Goal: Answer question/provide support

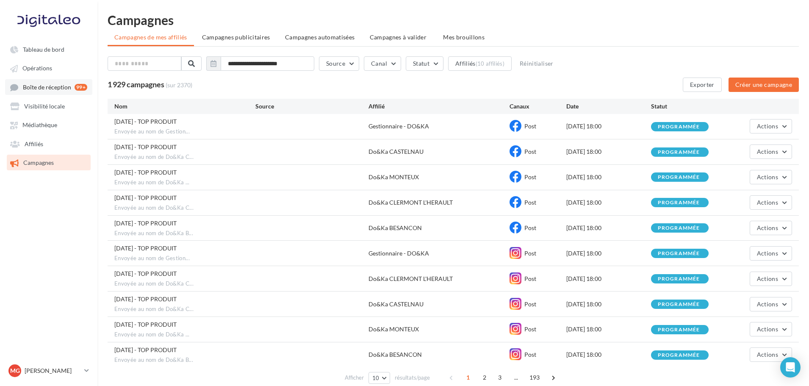
click at [55, 88] on span "Boîte de réception" at bounding box center [47, 86] width 48 height 7
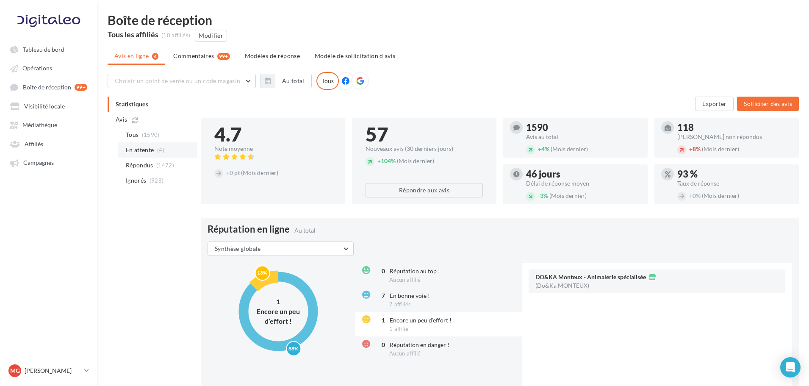
click at [133, 148] on span "En attente" at bounding box center [140, 150] width 28 height 8
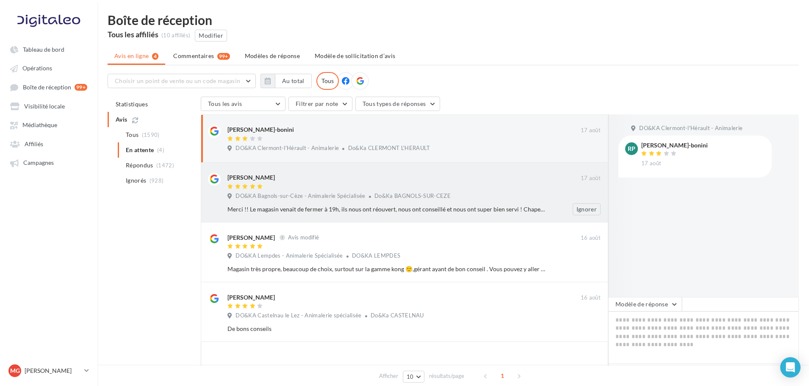
click at [348, 192] on span "DO&KA Bagnols-sur-Cèze - Animalerie Spécialisée" at bounding box center [300, 196] width 130 height 8
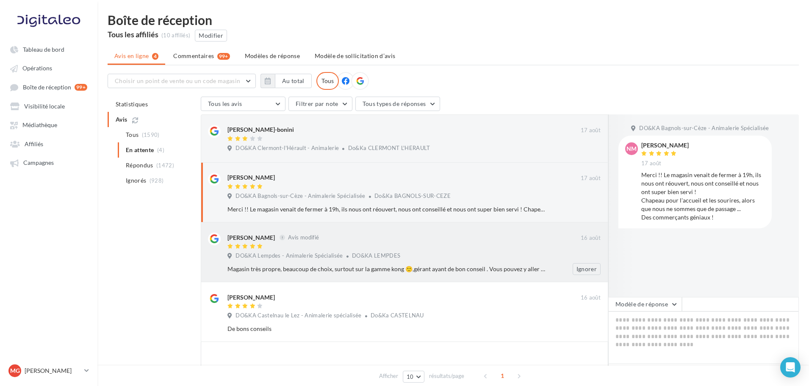
click at [360, 255] on span "DO&KA LEMPDES" at bounding box center [376, 255] width 48 height 7
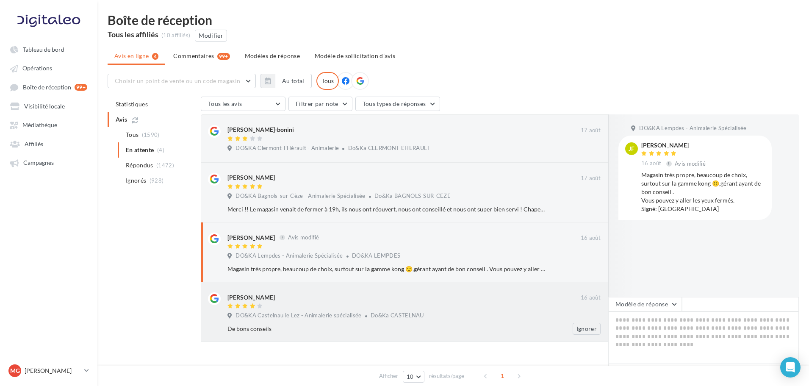
click at [339, 304] on div at bounding box center [403, 306] width 353 height 7
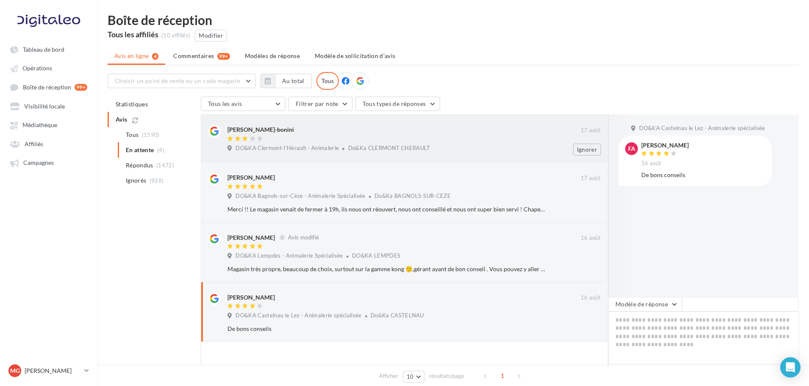
click at [267, 136] on div at bounding box center [403, 138] width 353 height 7
click at [143, 167] on span "Répondus" at bounding box center [140, 165] width 28 height 8
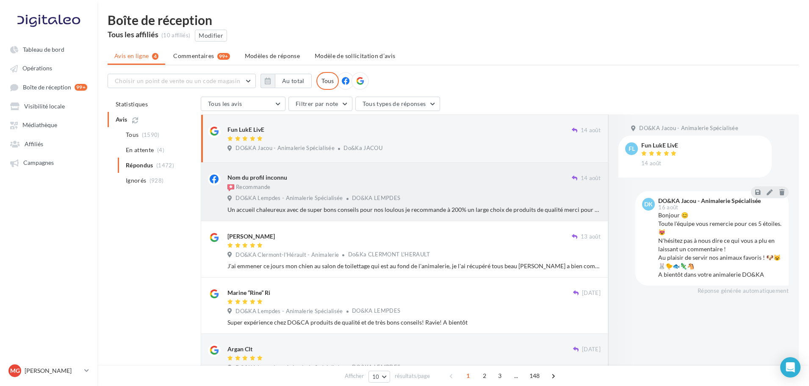
click at [334, 194] on div "Nom du profil inconnu Recommande [DATE] DO&KA Lempdes - Animalerie Spécialisée …" at bounding box center [413, 193] width 373 height 41
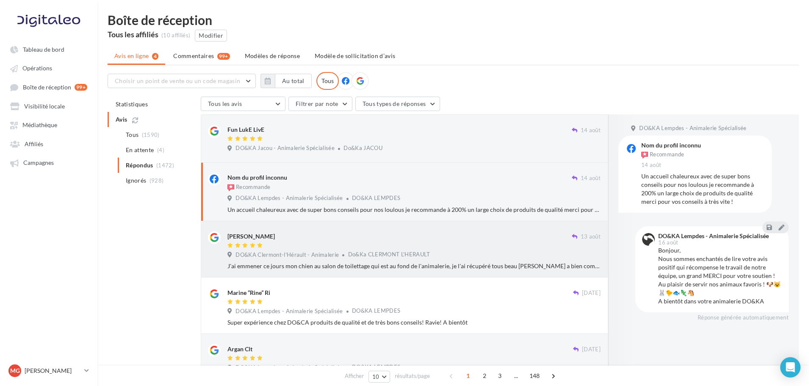
click at [352, 249] on div at bounding box center [399, 245] width 344 height 7
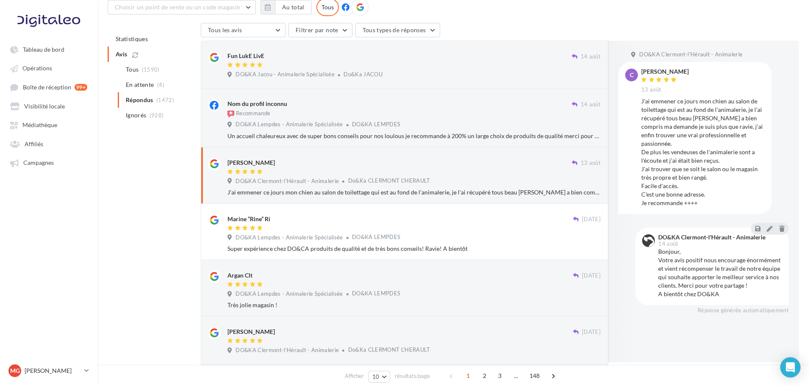
scroll to position [74, 0]
